Goal: Go to known website: Access a specific website the user already knows

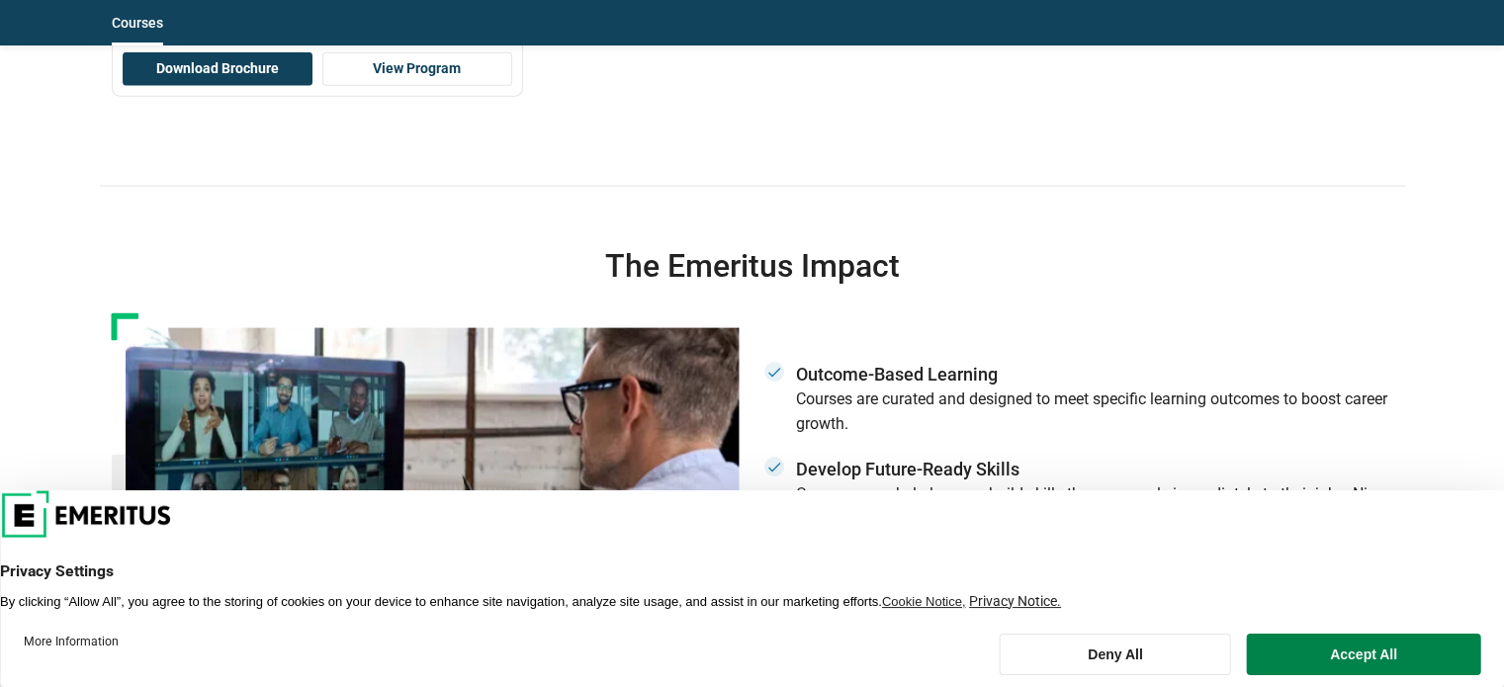
scroll to position [5380, 0]
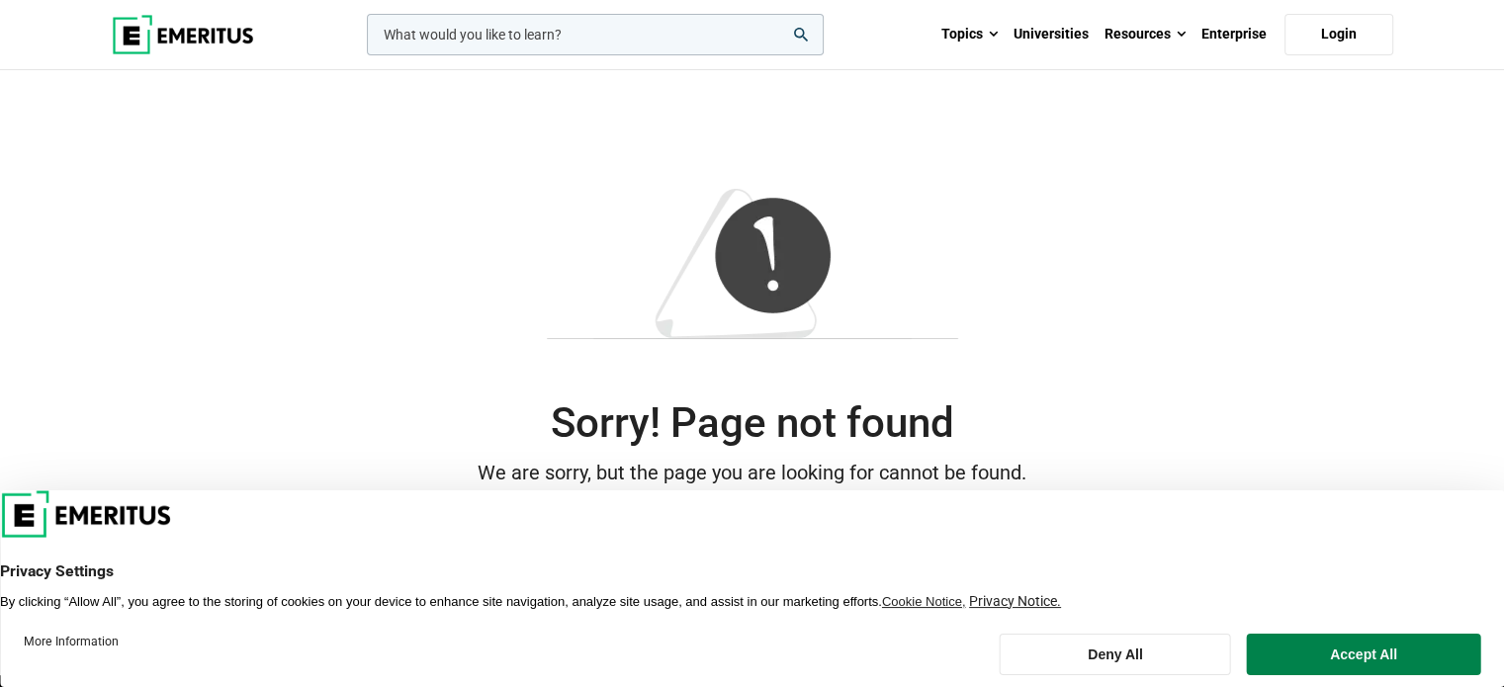
click at [223, 22] on img at bounding box center [183, 35] width 142 height 40
